Goal: Find specific page/section: Find specific page/section

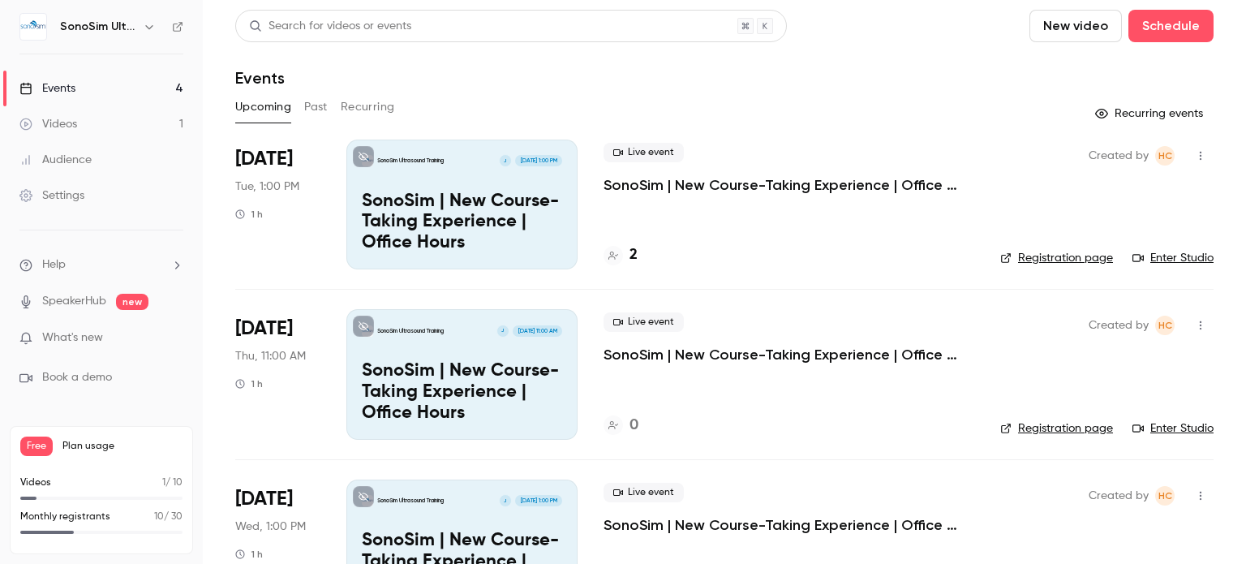
click at [948, 41] on div "Search for videos or events New video Schedule" at bounding box center [724, 26] width 978 height 32
click at [628, 251] on div "6" at bounding box center [620, 255] width 34 height 22
